Goal: Task Accomplishment & Management: Manage account settings

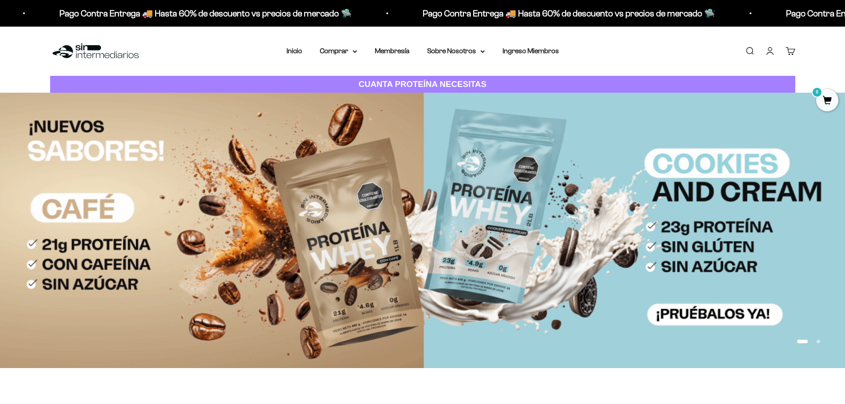
click at [774, 50] on link "Iniciar sesión" at bounding box center [770, 51] width 10 height 10
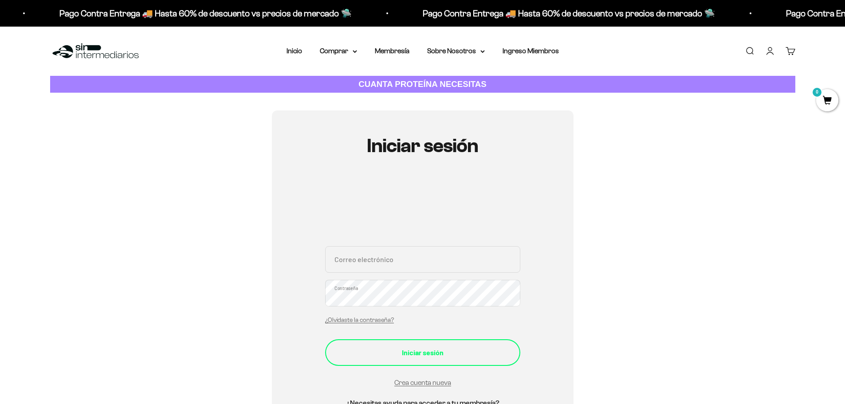
type input "[PERSON_NAME][EMAIL_ADDRESS][PERSON_NAME][DOMAIN_NAME]"
click at [435, 357] on div "Iniciar sesión" at bounding box center [423, 353] width 160 height 12
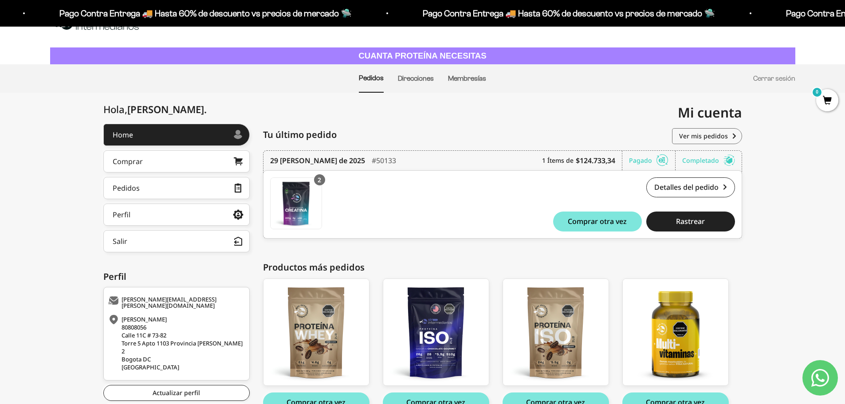
scroll to position [44, 0]
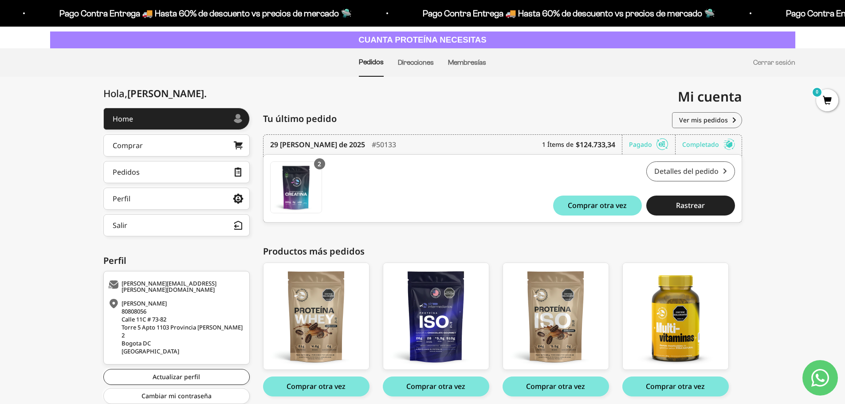
click at [707, 175] on link "Detalles del pedido" at bounding box center [690, 171] width 89 height 20
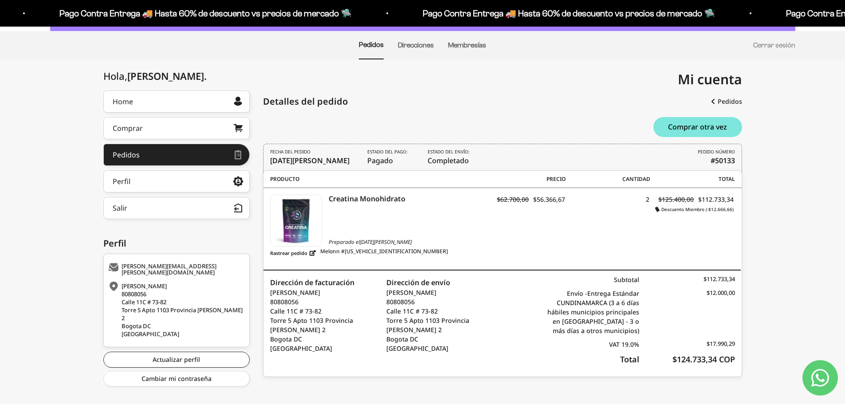
scroll to position [63, 0]
